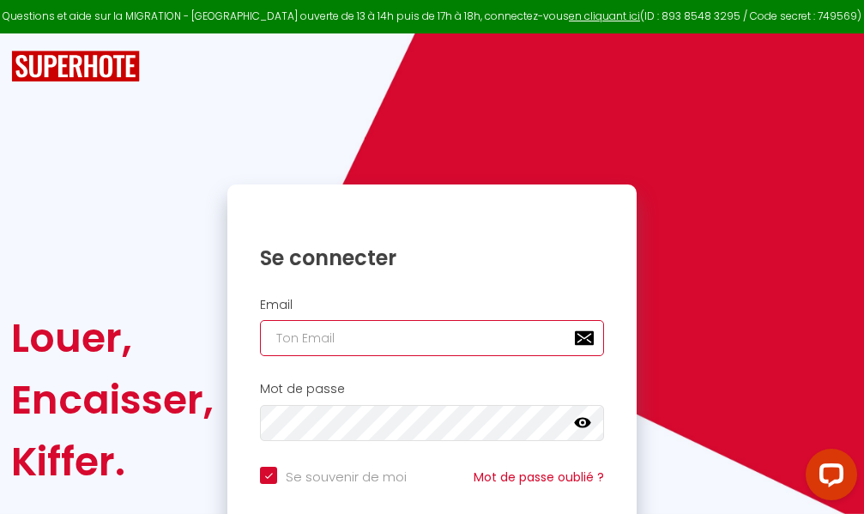
click at [461, 339] on input "email" at bounding box center [432, 338] width 344 height 36
type input "m"
checkbox input "true"
type input "ma"
checkbox input "true"
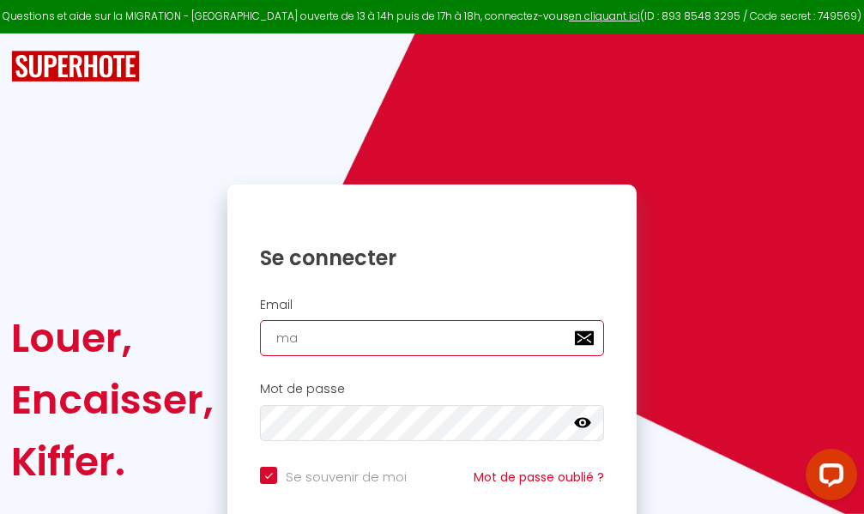
type input "mar"
checkbox input "true"
type input "marc"
checkbox input "true"
type input "marcd"
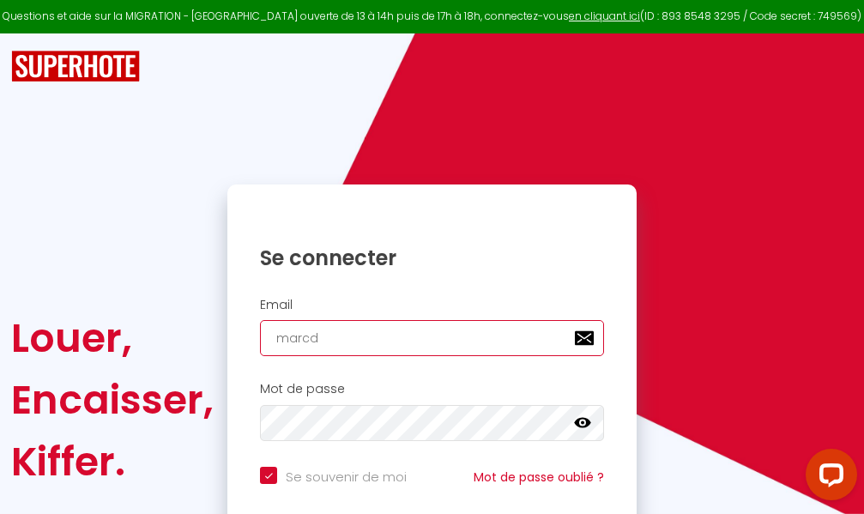
checkbox input "true"
type input "marcdp"
checkbox input "true"
type input "marcdpo"
checkbox input "true"
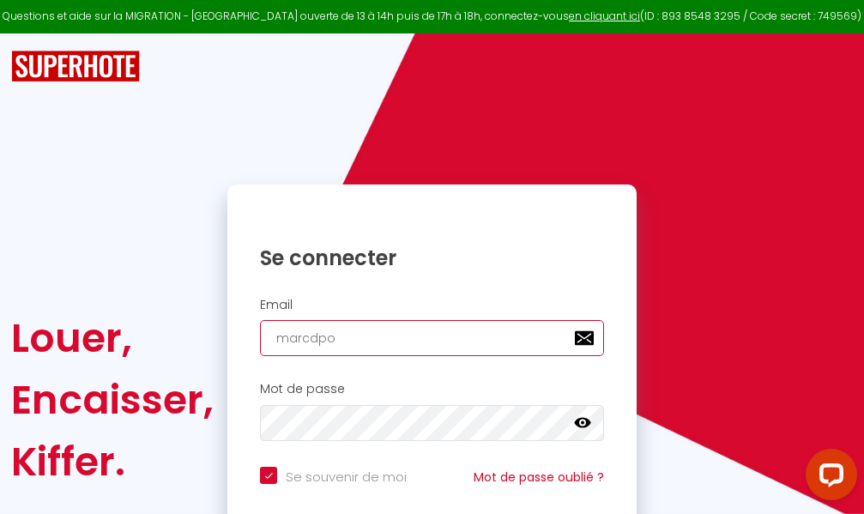
type input "marcdpoz"
checkbox input "true"
type input "marcdpoz."
checkbox input "true"
type input "marcdpoz.l"
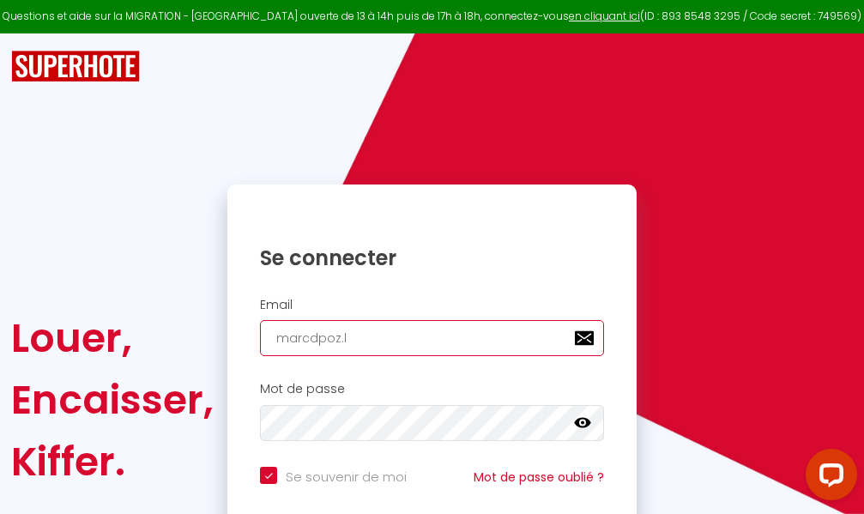
checkbox input "true"
type input "marcdpoz.lo"
checkbox input "true"
type input "marcdpoz.loc"
checkbox input "true"
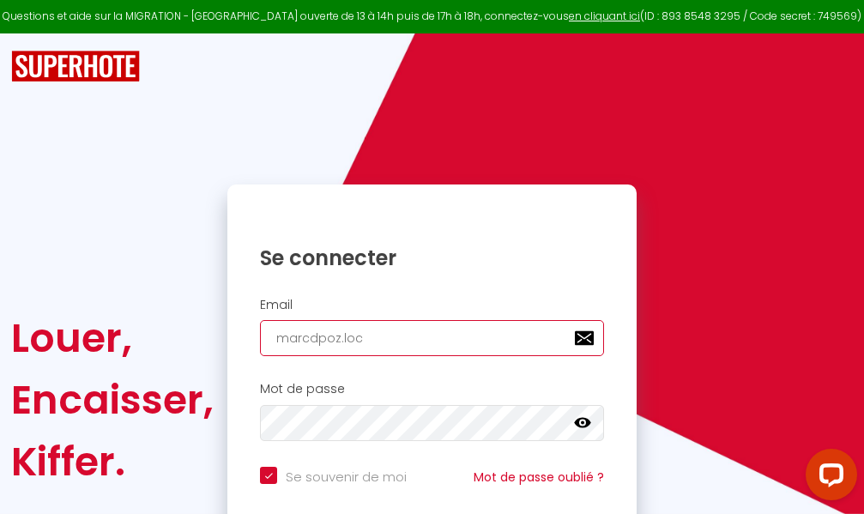
type input "marcdpoz.loca"
checkbox input "true"
type input "marcdpoz.locat"
checkbox input "true"
type input "marcdpoz.locati"
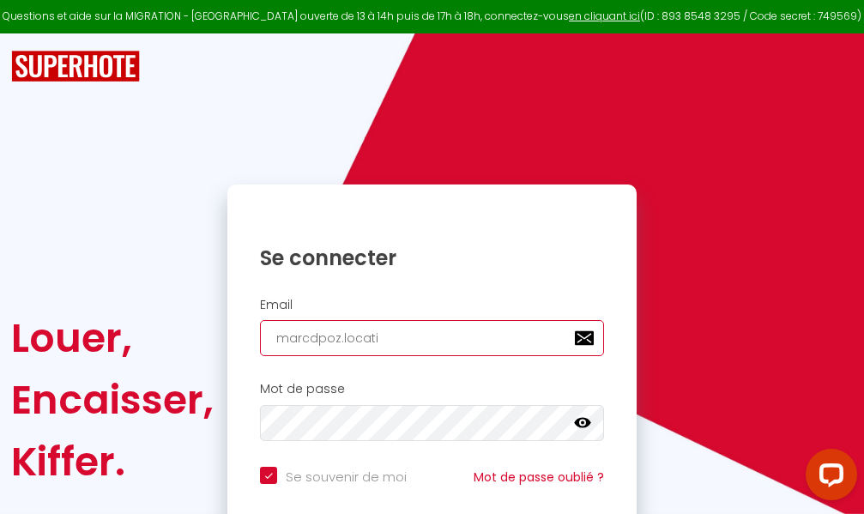
checkbox input "true"
type input "marcdpoz.locatio"
checkbox input "true"
type input "marcdpoz.location"
checkbox input "true"
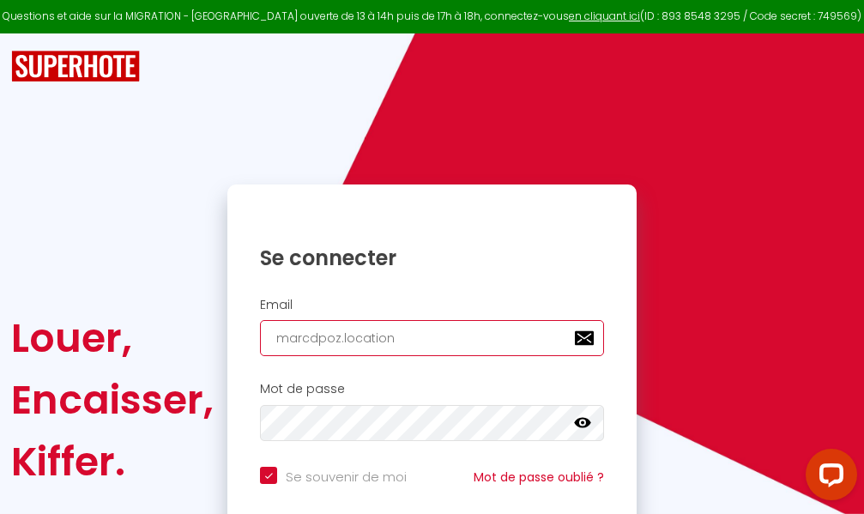
type input "marcdpoz.location@"
checkbox input "true"
type input "marcdpoz.location@g"
checkbox input "true"
type input "marcdpoz.location@gm"
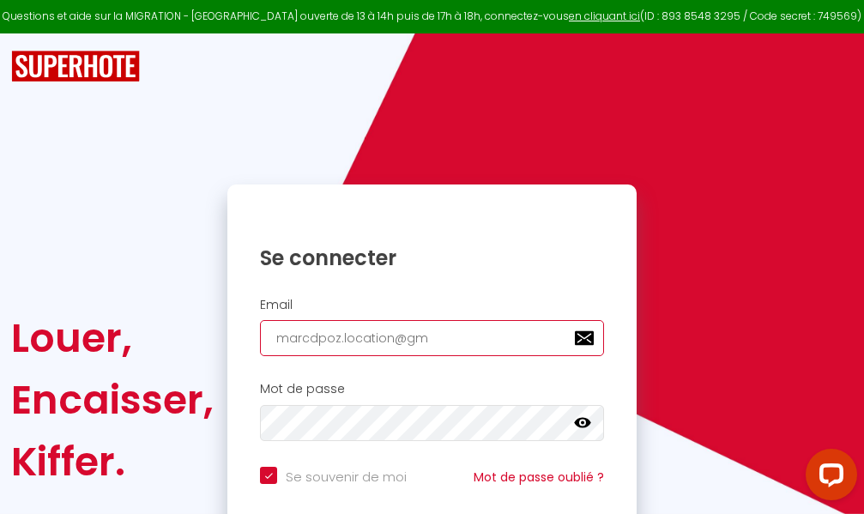
checkbox input "true"
type input "marcdpoz.location@gma"
checkbox input "true"
type input "marcdpoz.location@gmai"
checkbox input "true"
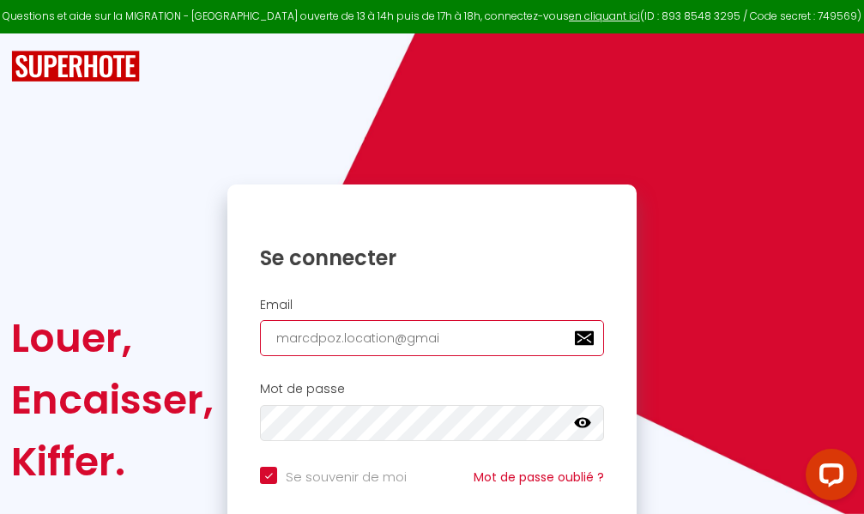
type input "[EMAIL_ADDRESS]"
checkbox input "true"
type input "[EMAIL_ADDRESS]."
checkbox input "true"
type input "marcdpoz.location@gmail.c"
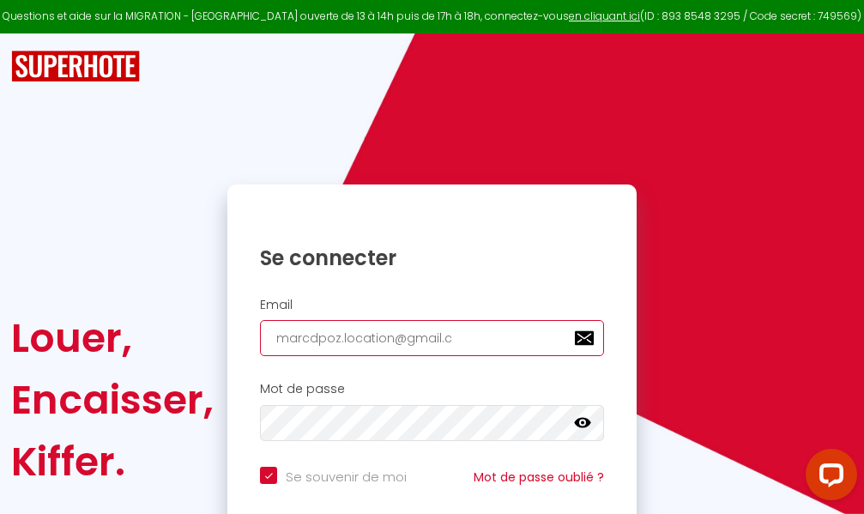
checkbox input "true"
type input "[EMAIL_ADDRESS][DOMAIN_NAME]"
checkbox input "true"
type input "[EMAIL_ADDRESS][DOMAIN_NAME]"
checkbox input "true"
